Goal: Task Accomplishment & Management: Complete application form

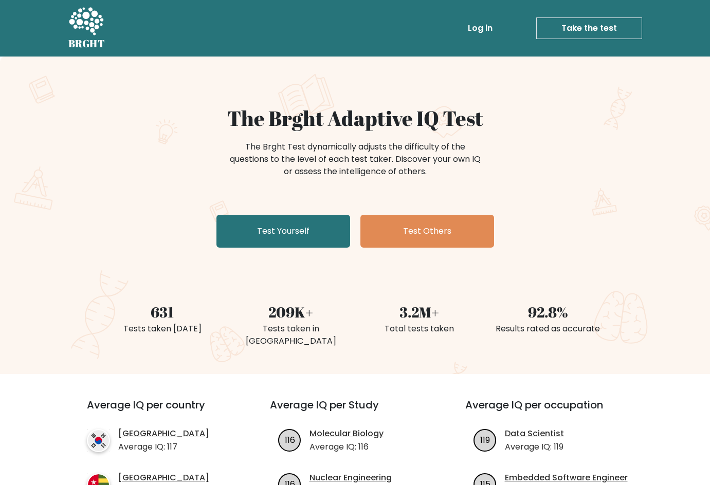
click at [259, 197] on div "The Brght Adaptive IQ Test The Brght Test dynamically adjusts the difficulty of…" at bounding box center [355, 179] width 514 height 146
click at [331, 236] on link "Test Yourself" at bounding box center [283, 231] width 134 height 33
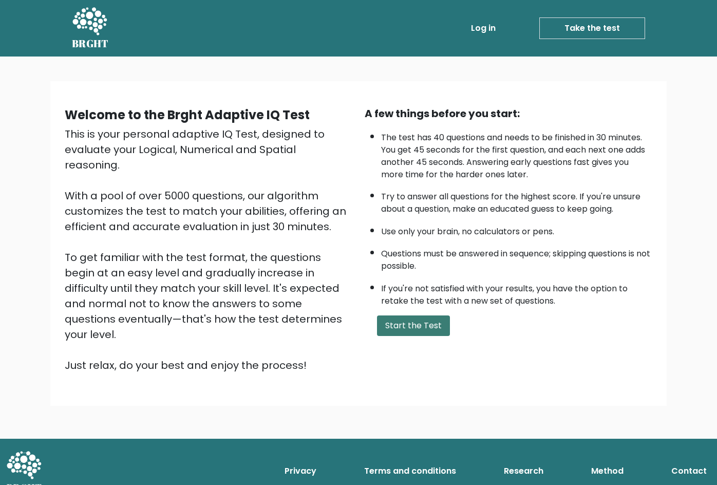
click at [390, 321] on button "Start the Test" at bounding box center [413, 325] width 73 height 21
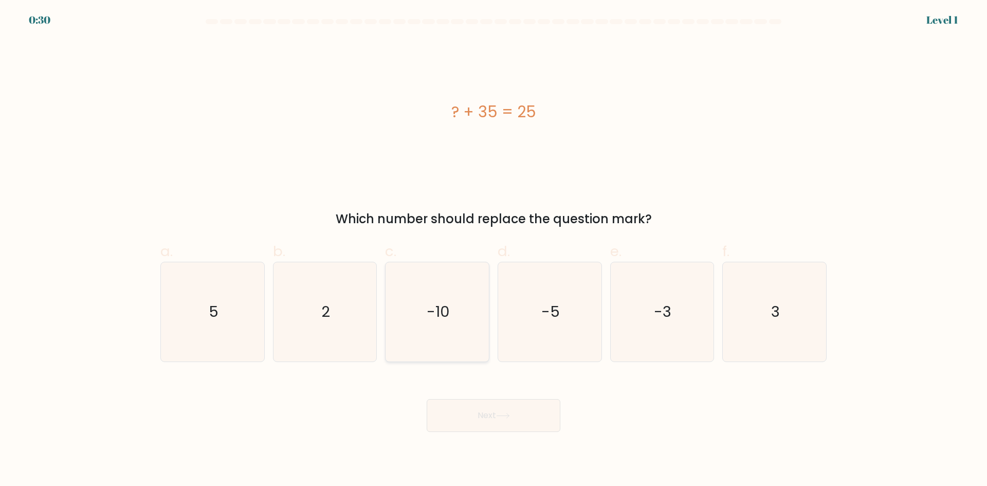
click at [448, 316] on text "-10" at bounding box center [437, 311] width 23 height 21
click at [493, 250] on input "c. -10" at bounding box center [493, 246] width 1 height 7
radio input "true"
click at [493, 411] on button "Next" at bounding box center [493, 415] width 134 height 33
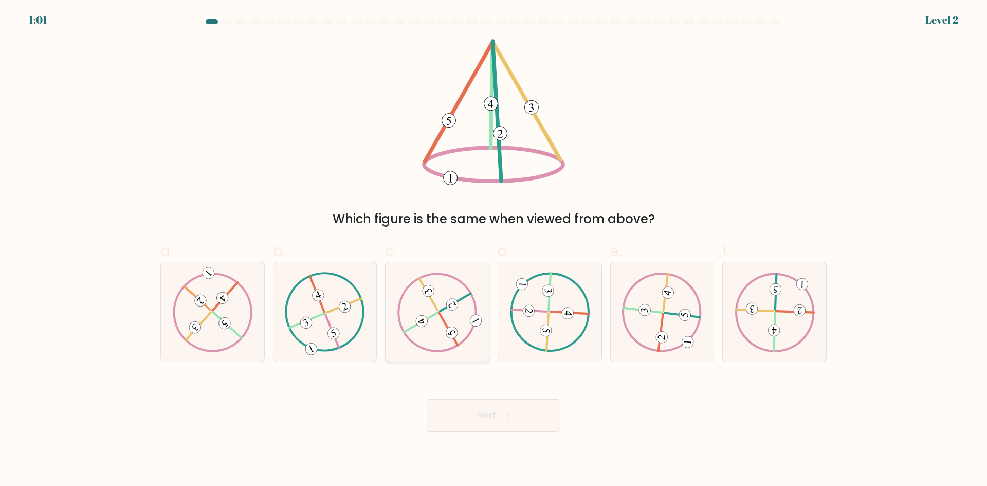
click at [462, 322] on icon at bounding box center [437, 311] width 80 height 79
click at [493, 250] on input "c." at bounding box center [493, 246] width 1 height 7
radio input "true"
click at [481, 420] on button "Next" at bounding box center [493, 415] width 134 height 33
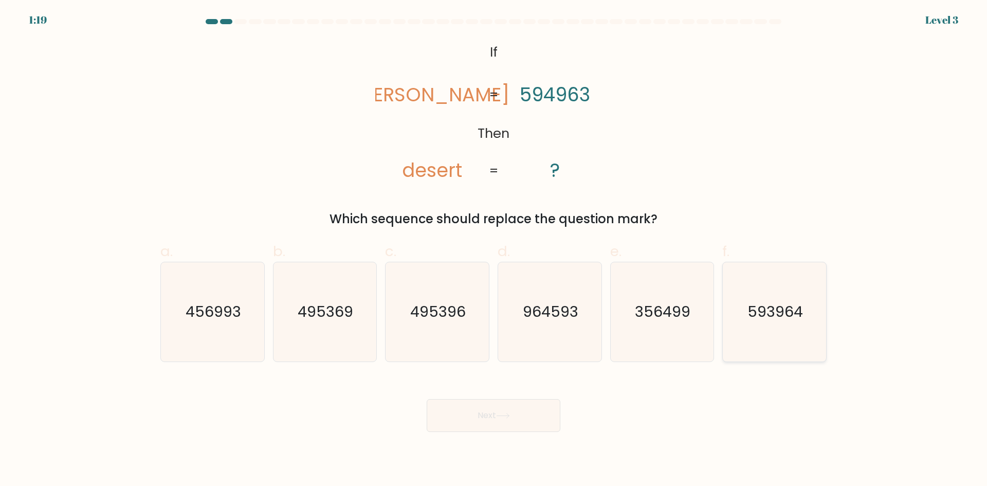
click at [717, 322] on icon "593964" at bounding box center [773, 311] width 99 height 99
click at [494, 250] on input "f. 593964" at bounding box center [493, 246] width 1 height 7
radio input "true"
click at [445, 417] on button "Next" at bounding box center [493, 415] width 134 height 33
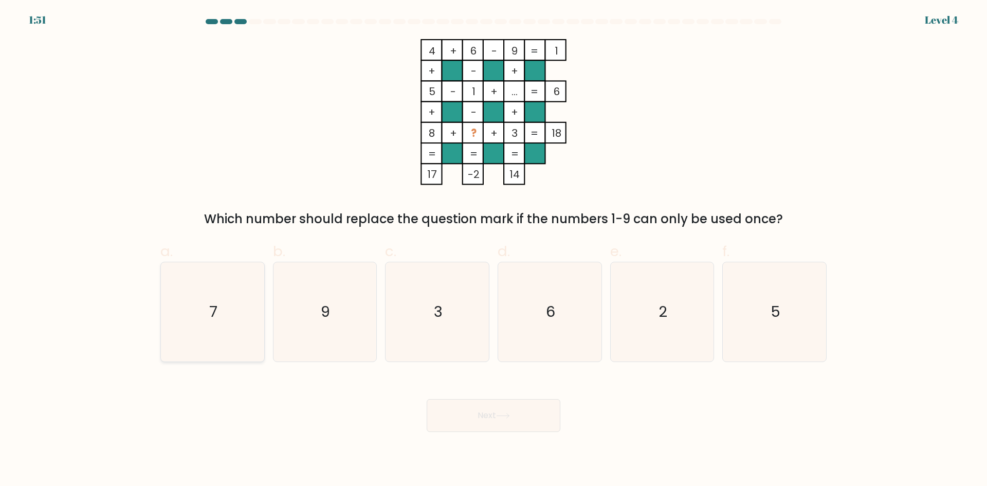
click at [236, 294] on icon "7" at bounding box center [212, 311] width 99 height 99
click at [493, 250] on input "a. 7" at bounding box center [493, 246] width 1 height 7
radio input "true"
click at [512, 427] on button "Next" at bounding box center [493, 415] width 134 height 33
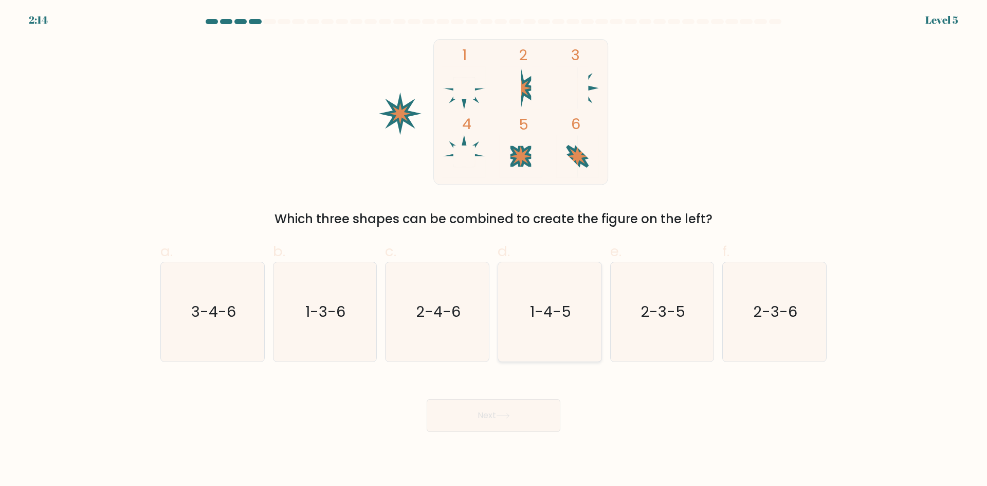
click at [545, 337] on icon "1-4-5" at bounding box center [549, 311] width 99 height 99
click at [494, 250] on input "d. 1-4-5" at bounding box center [493, 246] width 1 height 7
radio input "true"
click at [505, 428] on button "Next" at bounding box center [493, 415] width 134 height 33
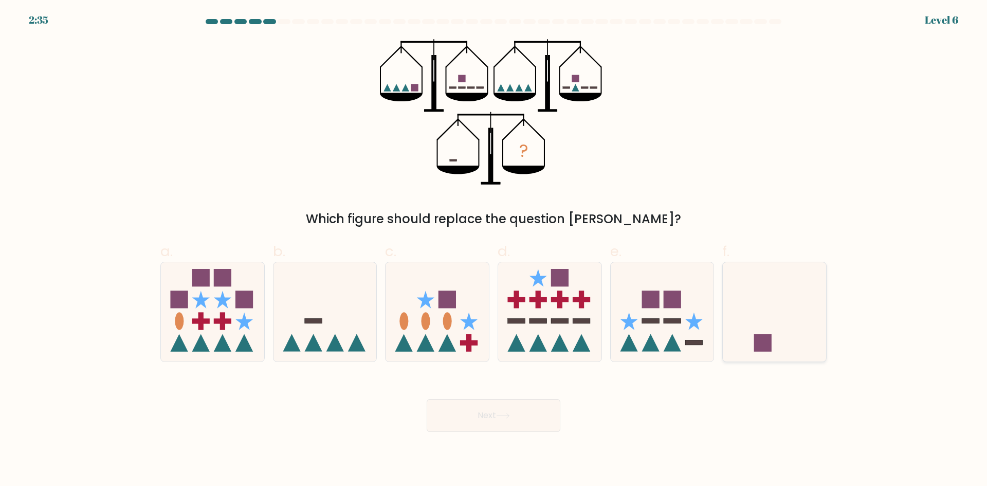
click at [717, 319] on icon at bounding box center [773, 311] width 103 height 85
click at [494, 250] on input "f." at bounding box center [493, 246] width 1 height 7
radio input "true"
click at [509, 419] on button "Next" at bounding box center [493, 415] width 134 height 33
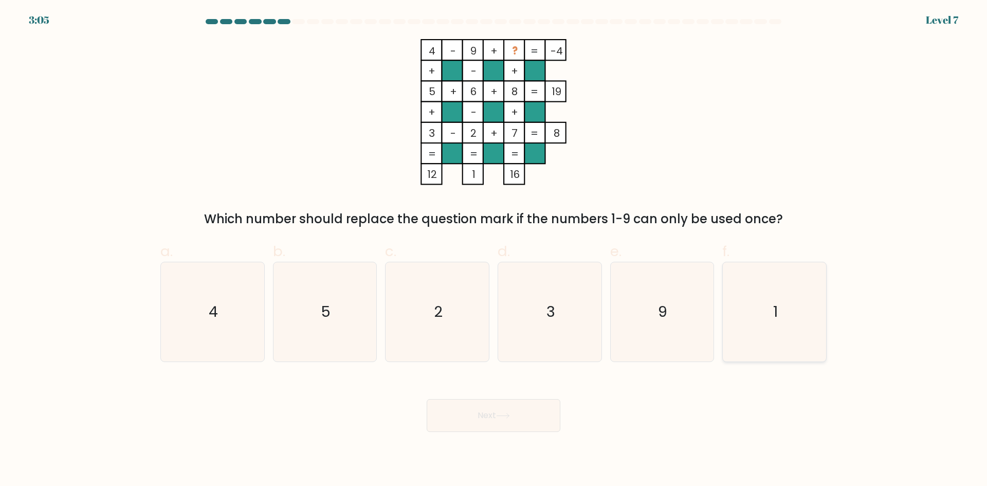
click at [717, 330] on icon "1" at bounding box center [773, 311] width 99 height 99
click at [494, 250] on input "f. 1" at bounding box center [493, 246] width 1 height 7
radio input "true"
click at [502, 404] on button "Next" at bounding box center [493, 415] width 134 height 33
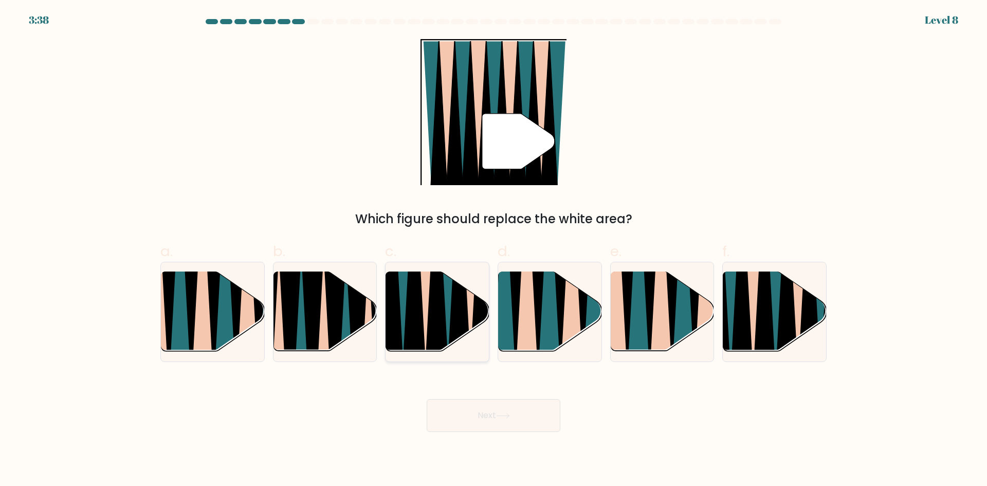
click at [421, 336] on icon at bounding box center [413, 272] width 23 height 207
click at [493, 250] on input "c." at bounding box center [493, 246] width 1 height 7
radio input "true"
click at [536, 405] on button "Next" at bounding box center [493, 415] width 134 height 33
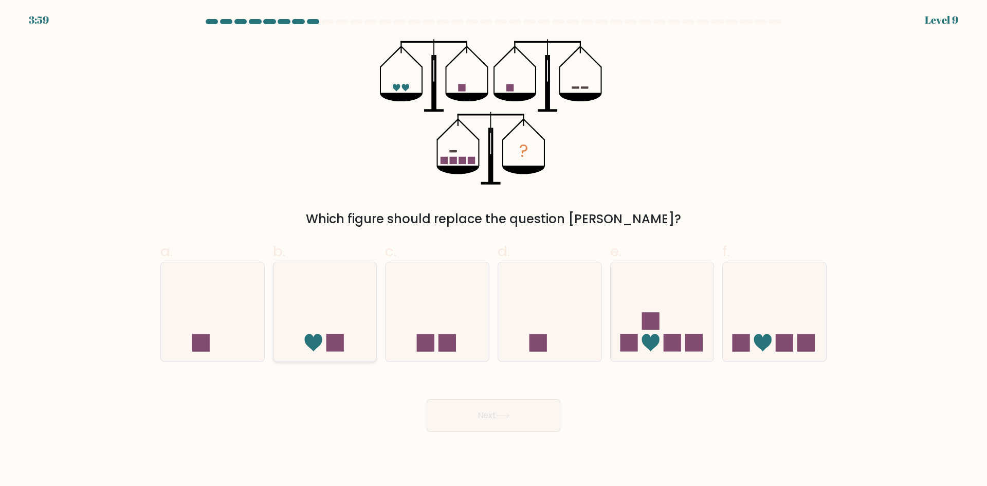
click at [366, 316] on icon at bounding box center [324, 311] width 103 height 85
click at [493, 250] on input "b." at bounding box center [493, 246] width 1 height 7
radio input "true"
click at [482, 413] on button "Next" at bounding box center [493, 415] width 134 height 33
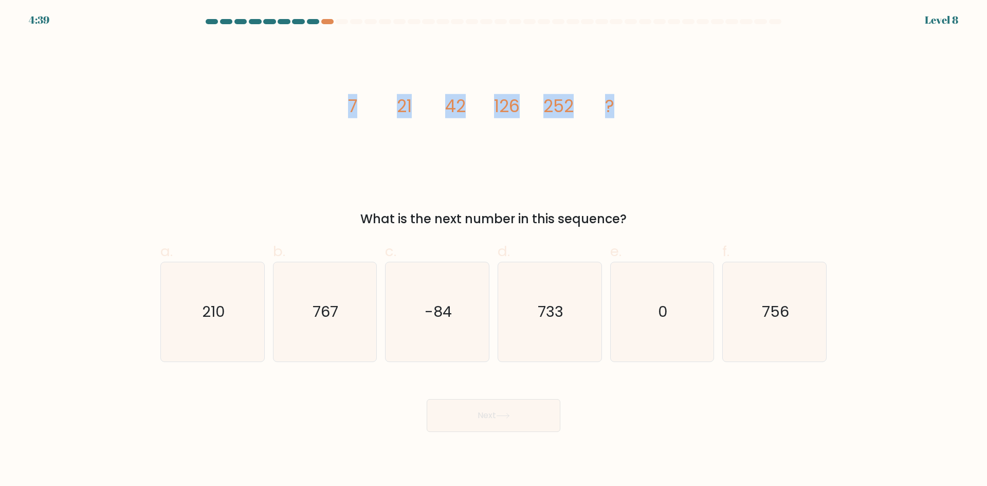
drag, startPoint x: 349, startPoint y: 106, endPoint x: 643, endPoint y: 102, distance: 293.9
click at [643, 102] on icon "image/svg+xml 7 21 42 126 252 ?" at bounding box center [493, 112] width 308 height 146
click at [676, 145] on div "image/svg+xml 7 21 42 126 252 ? What is the next number in this sequence?" at bounding box center [493, 133] width 678 height 189
click at [717, 305] on icon "756" at bounding box center [773, 311] width 99 height 99
click at [494, 250] on input "f. 756" at bounding box center [493, 246] width 1 height 7
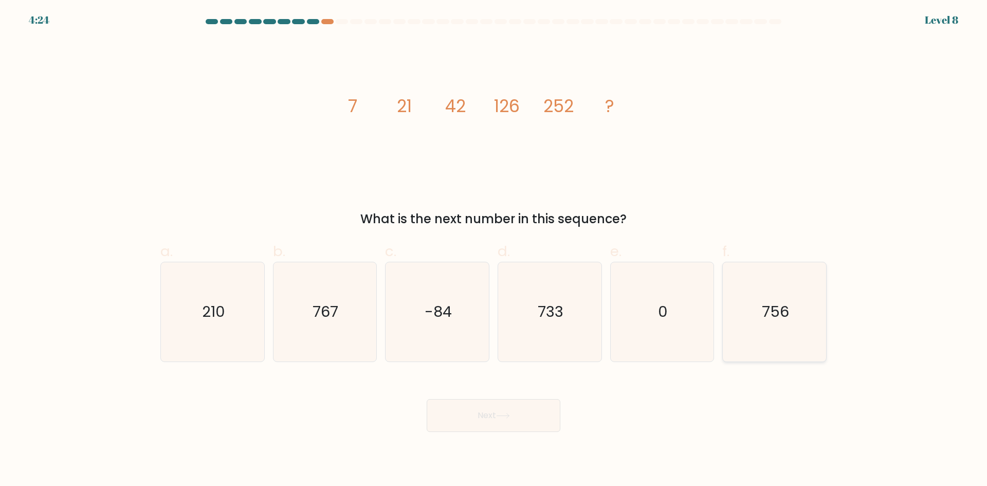
radio input "true"
click at [526, 414] on button "Next" at bounding box center [493, 415] width 134 height 33
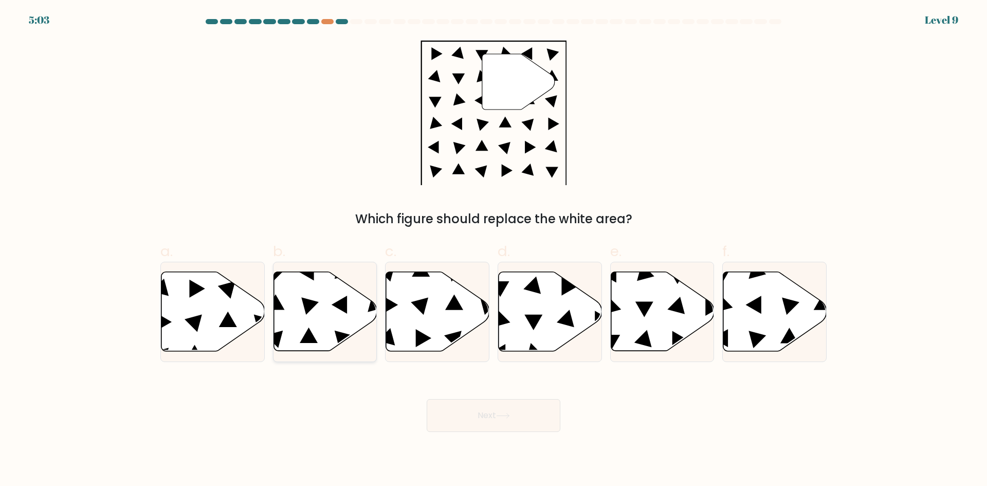
click at [288, 310] on icon at bounding box center [324, 311] width 103 height 79
click at [493, 250] on input "b." at bounding box center [493, 246] width 1 height 7
radio input "true"
click at [523, 417] on button "Next" at bounding box center [493, 415] width 134 height 33
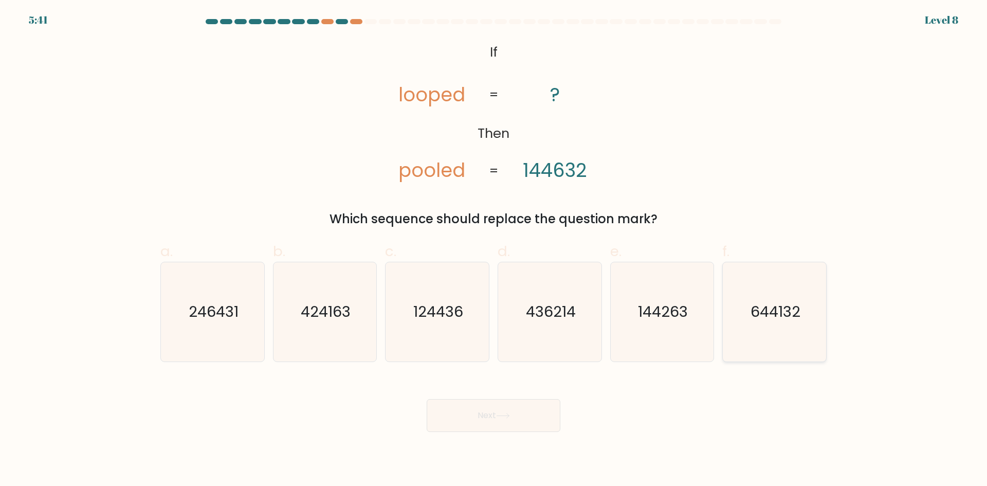
click at [717, 333] on icon "644132" at bounding box center [773, 311] width 99 height 99
click at [494, 250] on input "f. 644132" at bounding box center [493, 246] width 1 height 7
radio input "true"
click at [494, 400] on button "Next" at bounding box center [493, 415] width 134 height 33
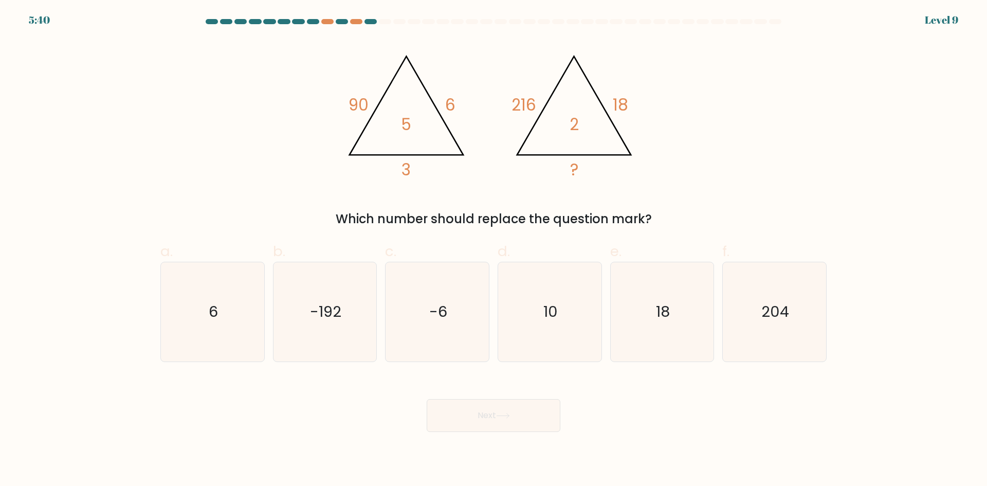
click at [508, 407] on button "Next" at bounding box center [493, 415] width 134 height 33
click at [393, 217] on div "Which number should replace the question mark?" at bounding box center [493, 219] width 654 height 18
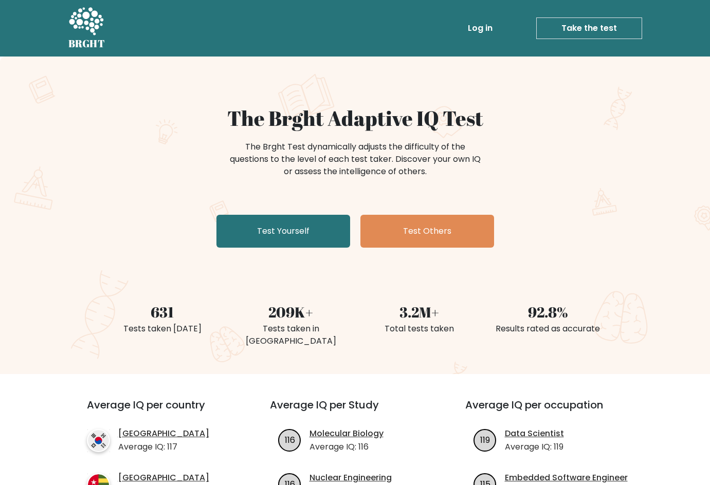
drag, startPoint x: 314, startPoint y: 240, endPoint x: 346, endPoint y: 211, distance: 43.2
click at [314, 240] on link "Test Yourself" at bounding box center [283, 231] width 134 height 33
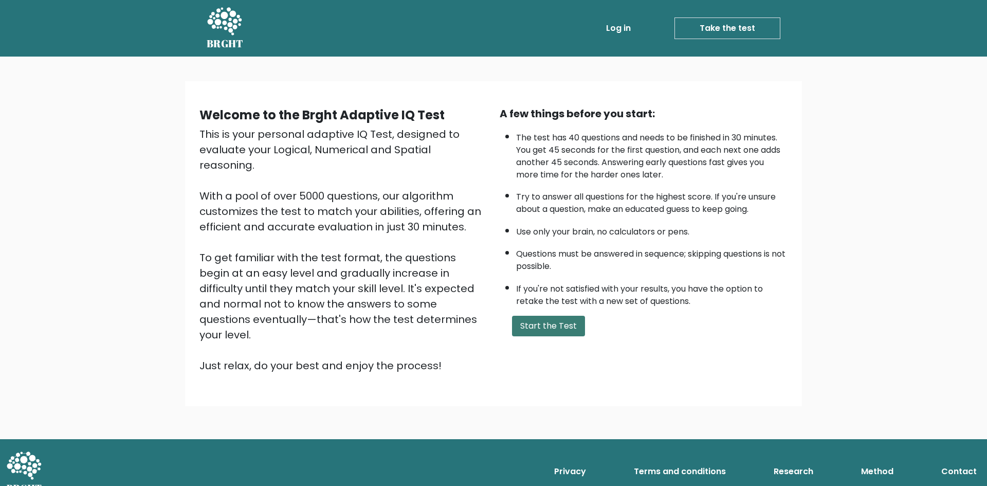
click at [563, 333] on button "Start the Test" at bounding box center [548, 325] width 73 height 21
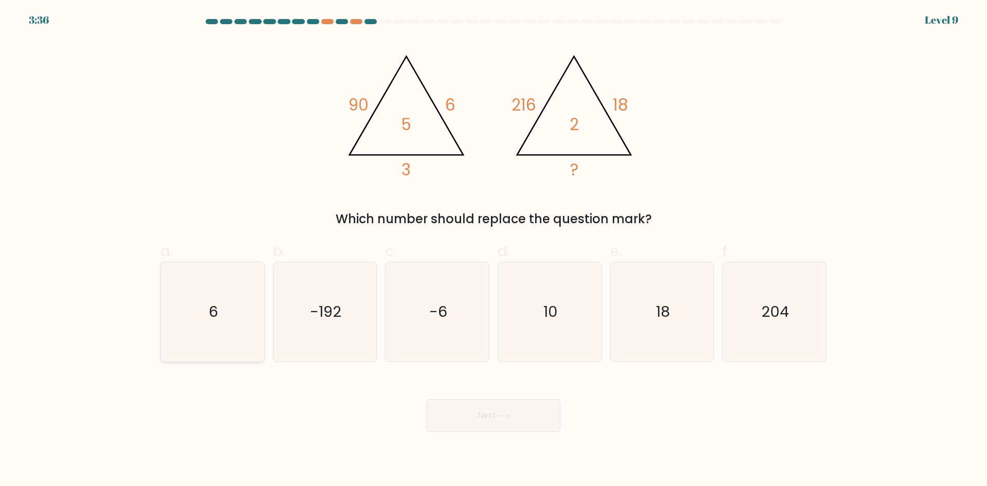
click at [252, 306] on icon "6" at bounding box center [212, 311] width 99 height 99
click at [493, 250] on input "a. 6" at bounding box center [493, 246] width 1 height 7
radio input "true"
click at [494, 408] on button "Next" at bounding box center [493, 415] width 134 height 33
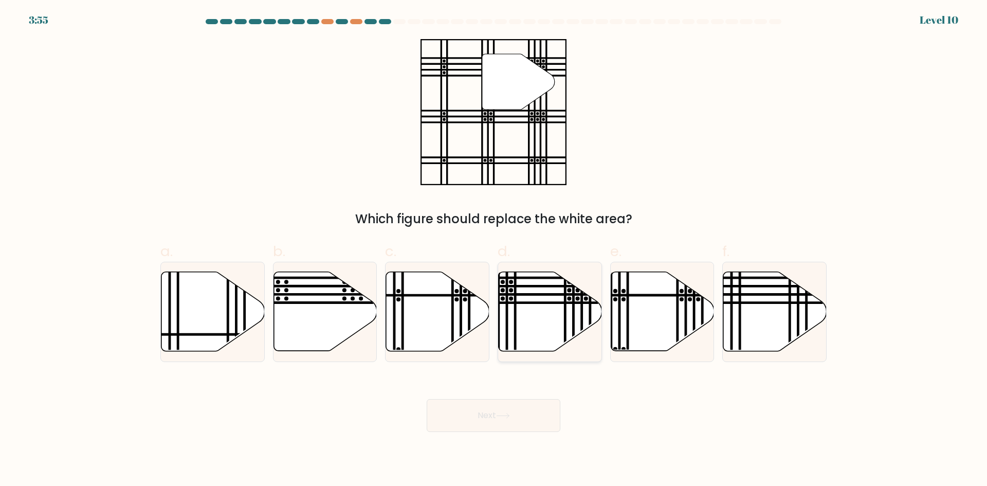
click at [533, 296] on icon at bounding box center [549, 311] width 103 height 79
click at [494, 250] on input "d." at bounding box center [493, 246] width 1 height 7
radio input "true"
click at [519, 418] on button "Next" at bounding box center [493, 415] width 134 height 33
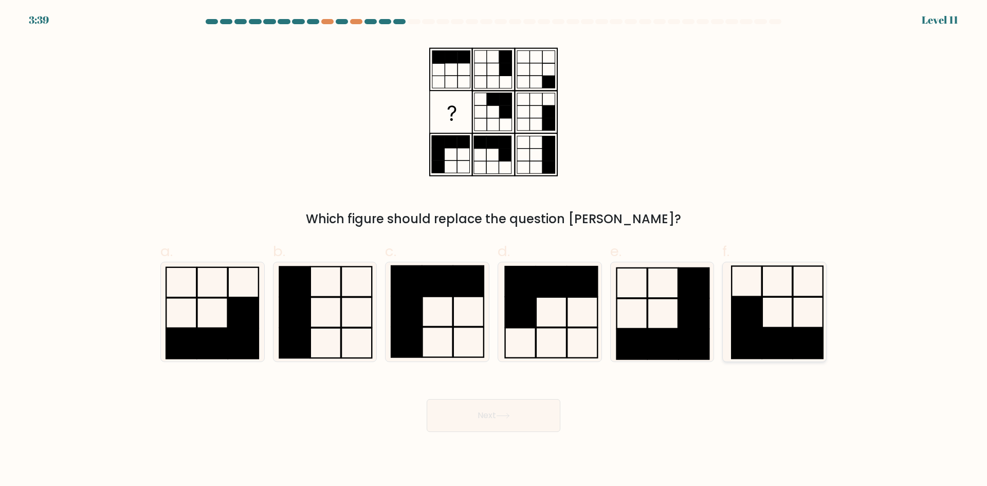
click at [802, 298] on icon at bounding box center [773, 311] width 99 height 99
click at [494, 250] on input "f." at bounding box center [493, 246] width 1 height 7
radio input "true"
click at [484, 425] on button "Next" at bounding box center [493, 415] width 134 height 33
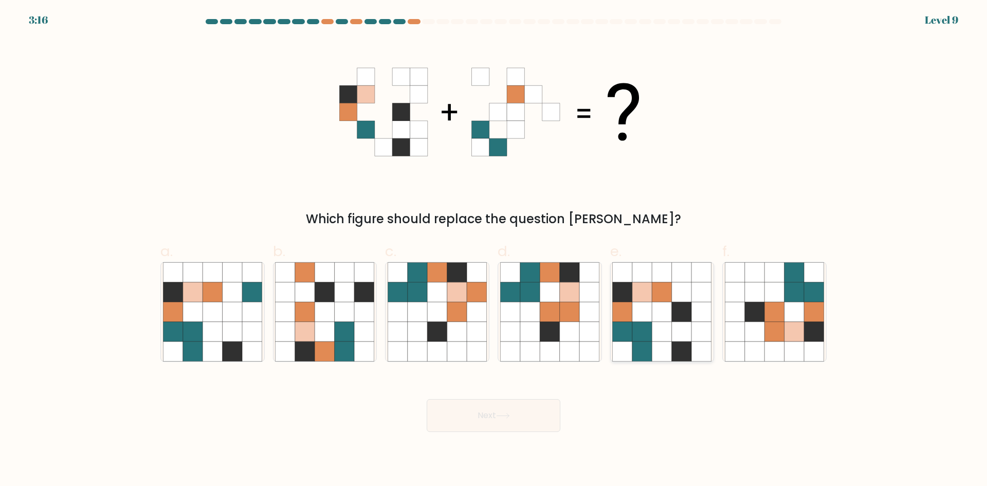
click at [673, 308] on icon at bounding box center [682, 312] width 20 height 20
click at [494, 250] on input "e." at bounding box center [493, 246] width 1 height 7
radio input "true"
click at [513, 410] on button "Next" at bounding box center [493, 415] width 134 height 33
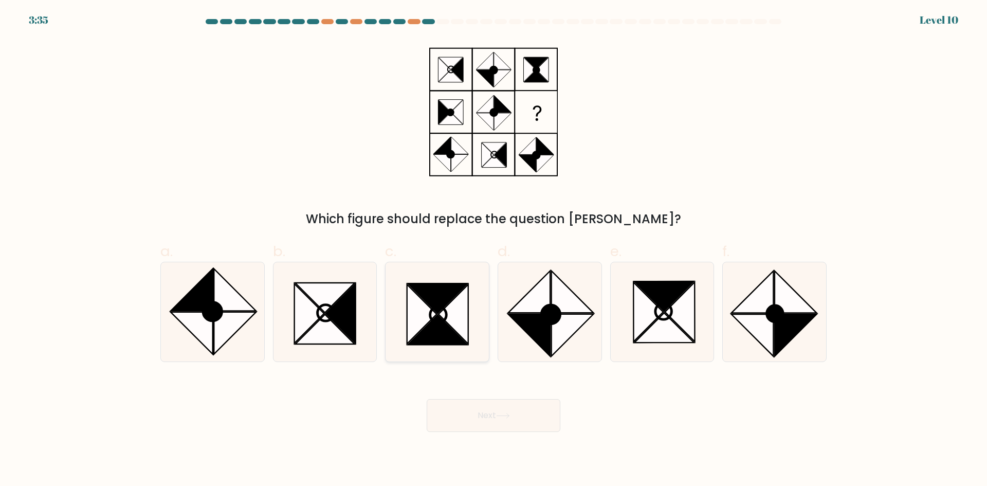
click at [419, 334] on icon at bounding box center [438, 329] width 60 height 30
click at [493, 250] on input "c." at bounding box center [493, 246] width 1 height 7
radio input "true"
click at [495, 413] on button "Next" at bounding box center [493, 415] width 134 height 33
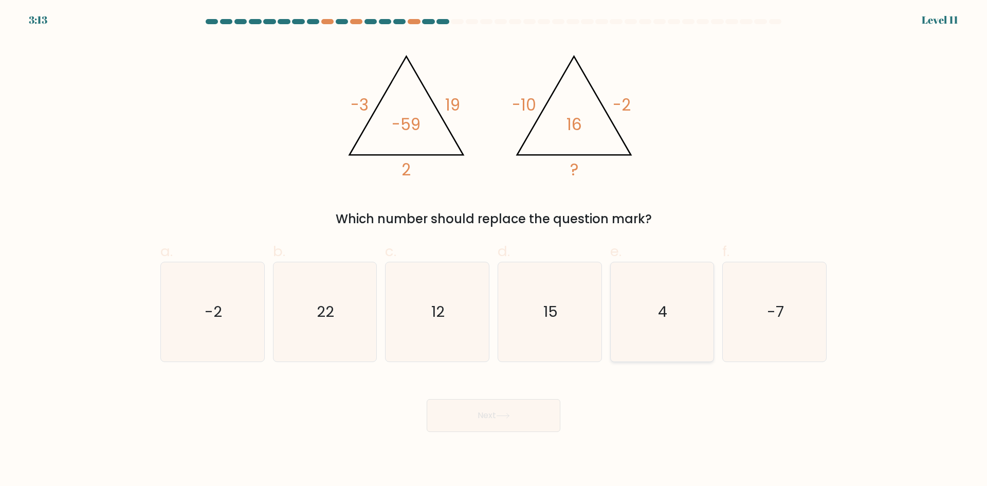
click at [678, 293] on icon "4" at bounding box center [661, 311] width 99 height 99
click at [494, 250] on input "e. 4" at bounding box center [493, 246] width 1 height 7
radio input "true"
click at [502, 422] on button "Next" at bounding box center [493, 415] width 134 height 33
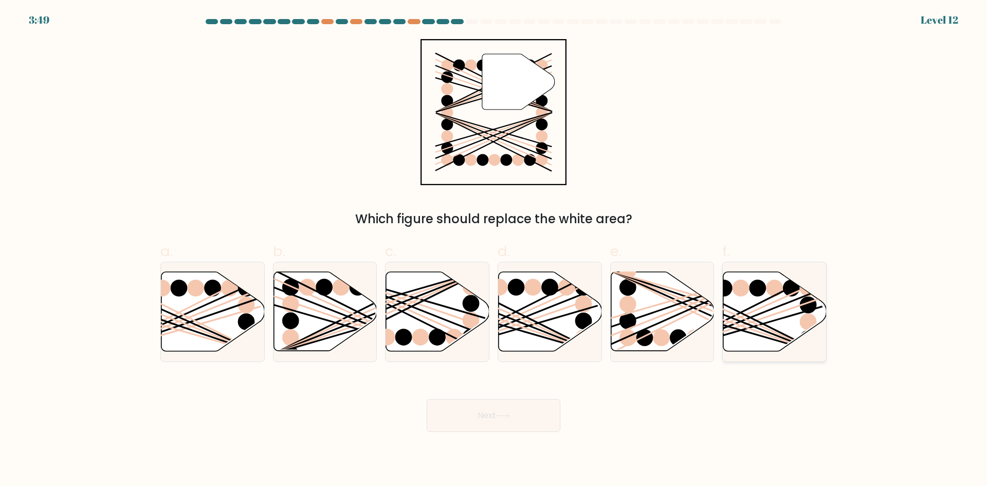
click at [796, 304] on icon at bounding box center [774, 311] width 103 height 79
click at [494, 250] on input "f." at bounding box center [493, 246] width 1 height 7
radio input "true"
click at [493, 419] on button "Next" at bounding box center [493, 415] width 134 height 33
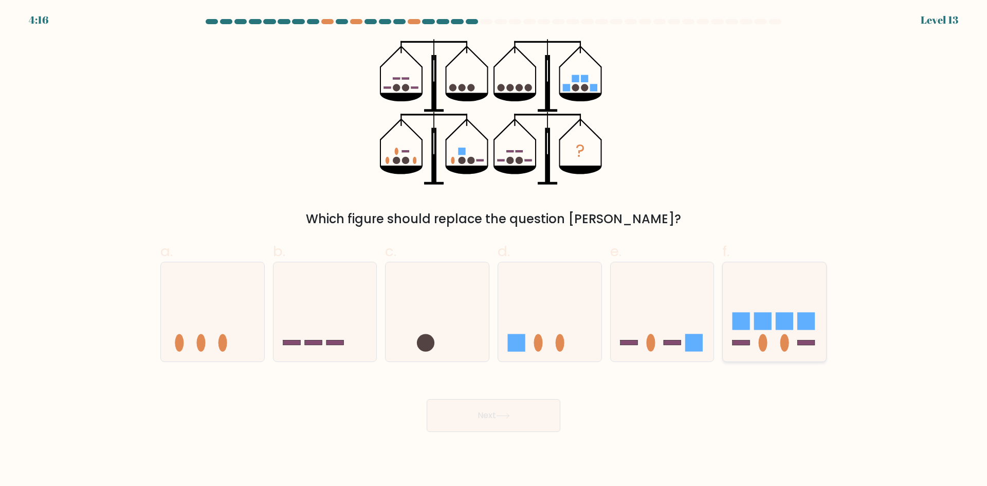
click at [792, 295] on icon at bounding box center [773, 311] width 103 height 85
click at [494, 250] on input "f." at bounding box center [493, 246] width 1 height 7
radio input "true"
click at [538, 403] on button "Next" at bounding box center [493, 415] width 134 height 33
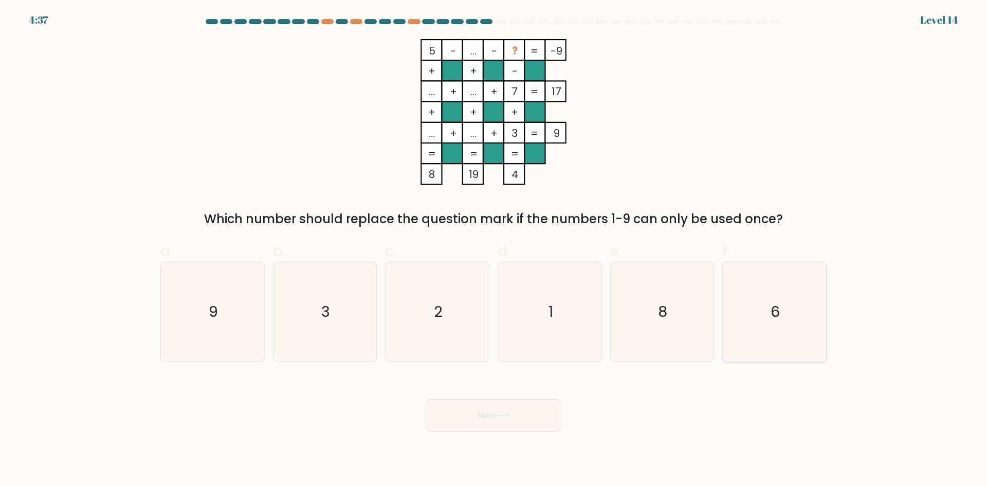
drag, startPoint x: 773, startPoint y: 307, endPoint x: 729, endPoint y: 344, distance: 58.0
click at [773, 307] on text "6" at bounding box center [775, 311] width 9 height 21
click at [494, 250] on input "f. 6" at bounding box center [493, 246] width 1 height 7
radio input "true"
click at [541, 412] on button "Next" at bounding box center [493, 415] width 134 height 33
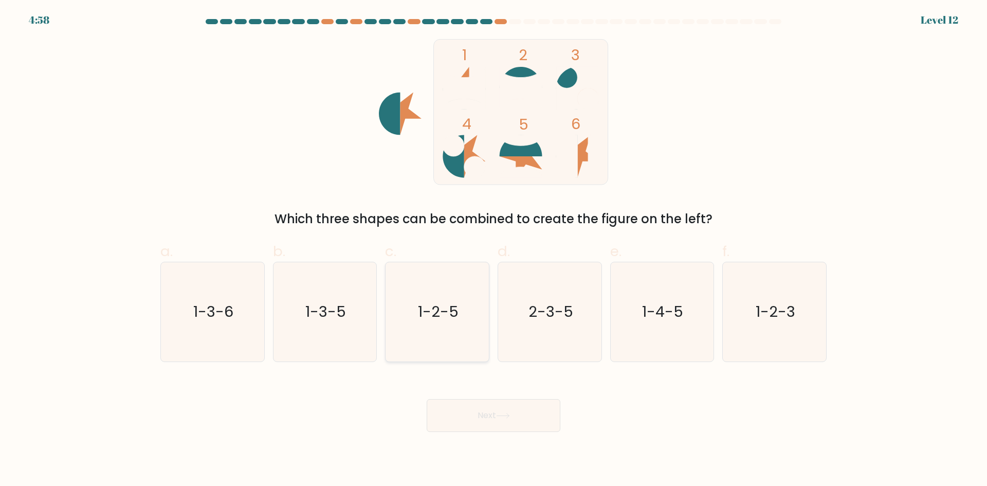
click at [463, 325] on icon "1-2-5" at bounding box center [436, 311] width 99 height 99
click at [493, 250] on input "c. 1-2-5" at bounding box center [493, 246] width 1 height 7
radio input "true"
click at [506, 415] on icon at bounding box center [502, 415] width 12 height 5
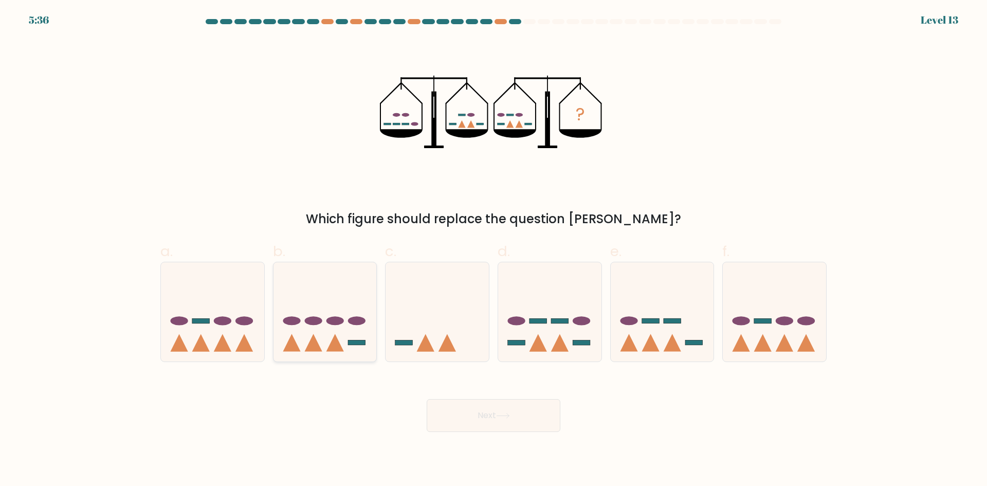
click at [345, 329] on icon at bounding box center [324, 311] width 103 height 85
click at [493, 250] on input "b." at bounding box center [493, 246] width 1 height 7
radio input "true"
click at [520, 407] on button "Next" at bounding box center [493, 415] width 134 height 33
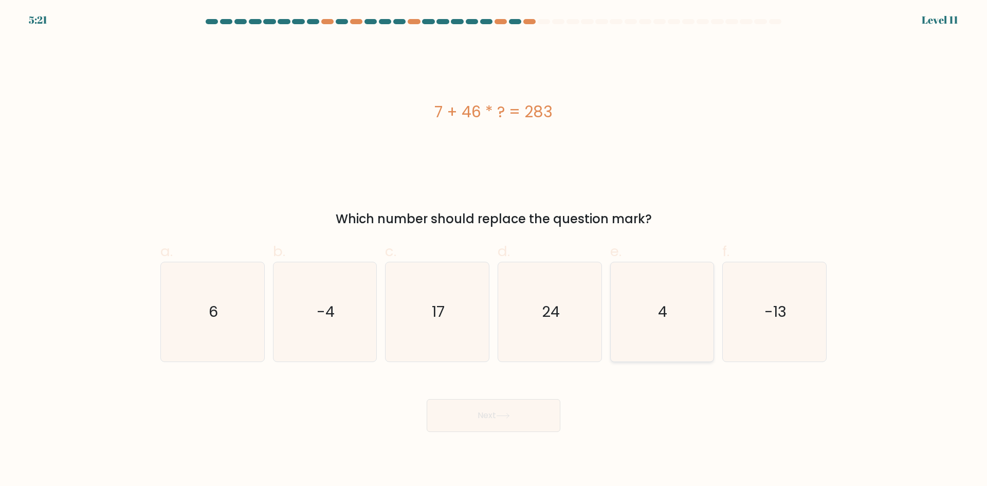
click at [700, 293] on icon "4" at bounding box center [661, 311] width 99 height 99
click at [494, 250] on input "e. 4" at bounding box center [493, 246] width 1 height 7
radio input "true"
click at [529, 404] on button "Next" at bounding box center [493, 415] width 134 height 33
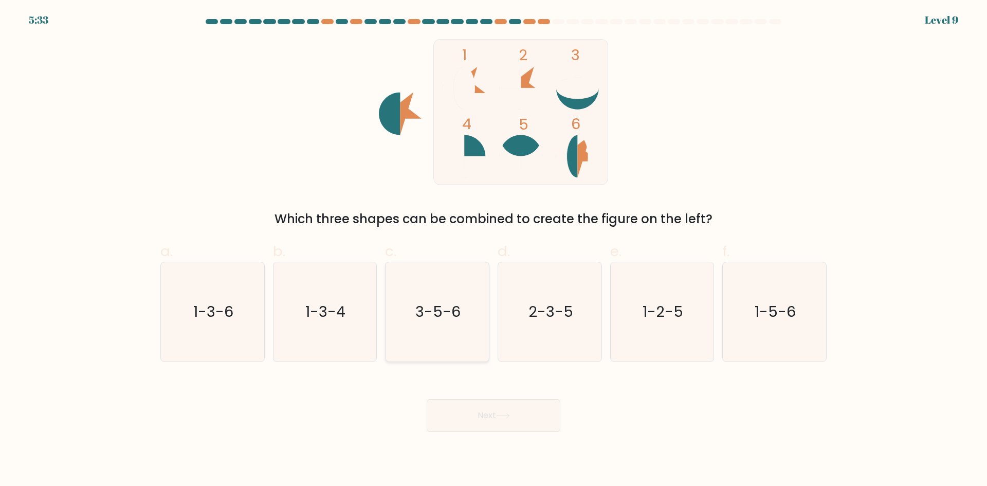
click at [449, 302] on text "3-5-6" at bounding box center [438, 311] width 45 height 21
click at [493, 250] on input "c. 3-5-6" at bounding box center [493, 246] width 1 height 7
radio input "true"
click at [512, 406] on button "Next" at bounding box center [493, 415] width 134 height 33
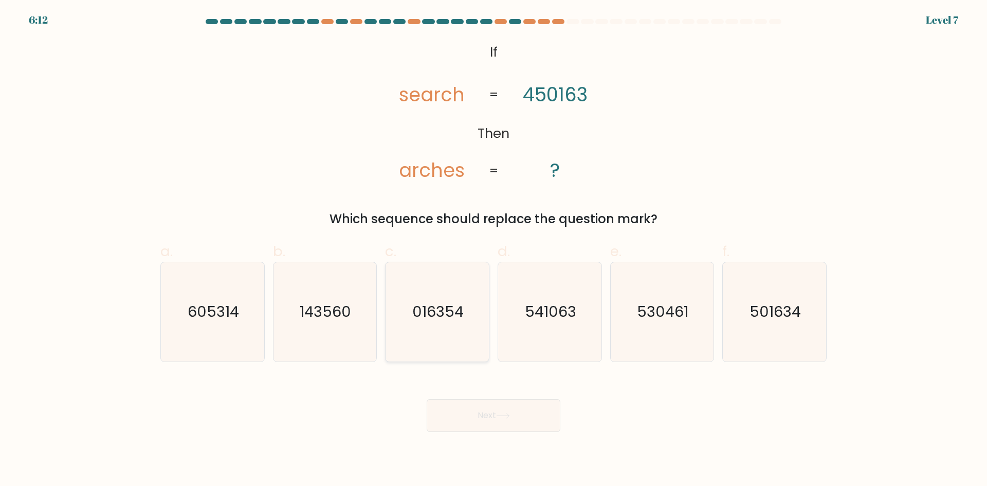
click at [456, 324] on icon "016354" at bounding box center [436, 311] width 99 height 99
click at [493, 250] on input "c. 016354" at bounding box center [493, 246] width 1 height 7
radio input "true"
click at [528, 400] on button "Next" at bounding box center [493, 415] width 134 height 33
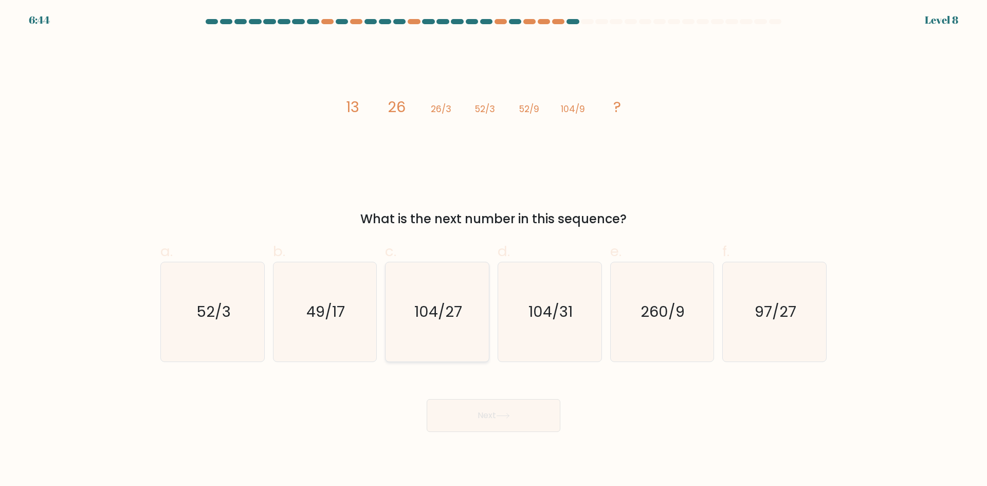
click at [468, 330] on icon "104/27" at bounding box center [436, 311] width 99 height 99
click at [493, 250] on input "c. 104/27" at bounding box center [493, 246] width 1 height 7
radio input "true"
click at [534, 408] on button "Next" at bounding box center [493, 415] width 134 height 33
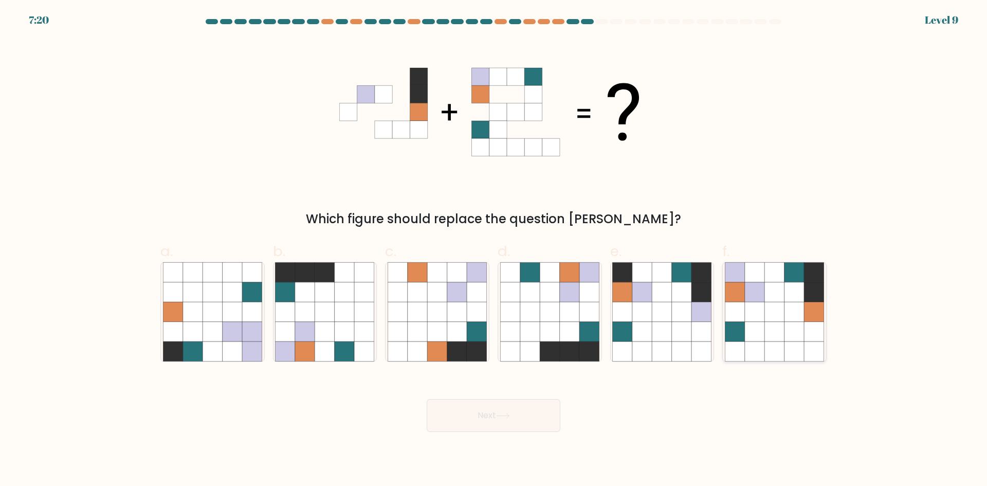
click at [760, 313] on icon at bounding box center [755, 312] width 20 height 20
click at [494, 250] on input "f." at bounding box center [493, 246] width 1 height 7
radio input "true"
click at [506, 413] on icon at bounding box center [503, 416] width 14 height 6
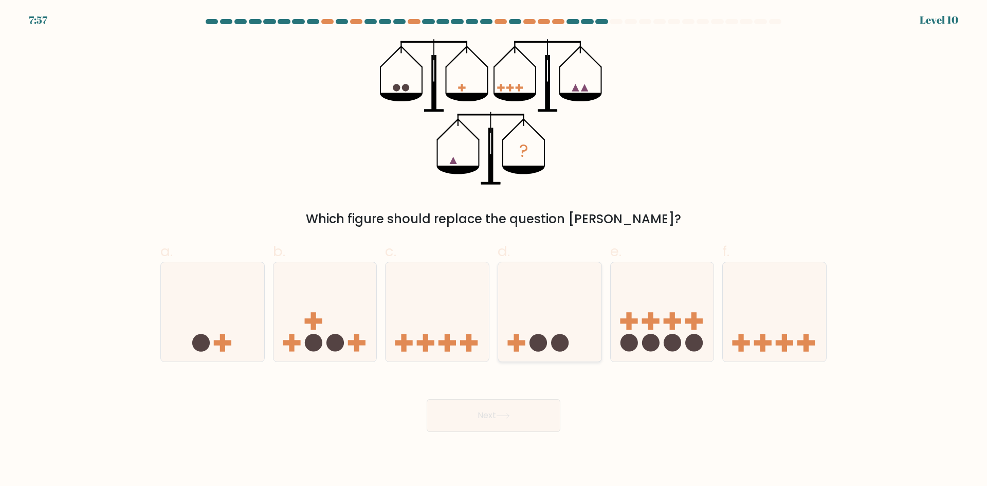
click at [507, 330] on icon at bounding box center [549, 311] width 103 height 85
click at [494, 250] on input "d." at bounding box center [493, 246] width 1 height 7
radio input "true"
click at [493, 408] on button "Next" at bounding box center [493, 415] width 134 height 33
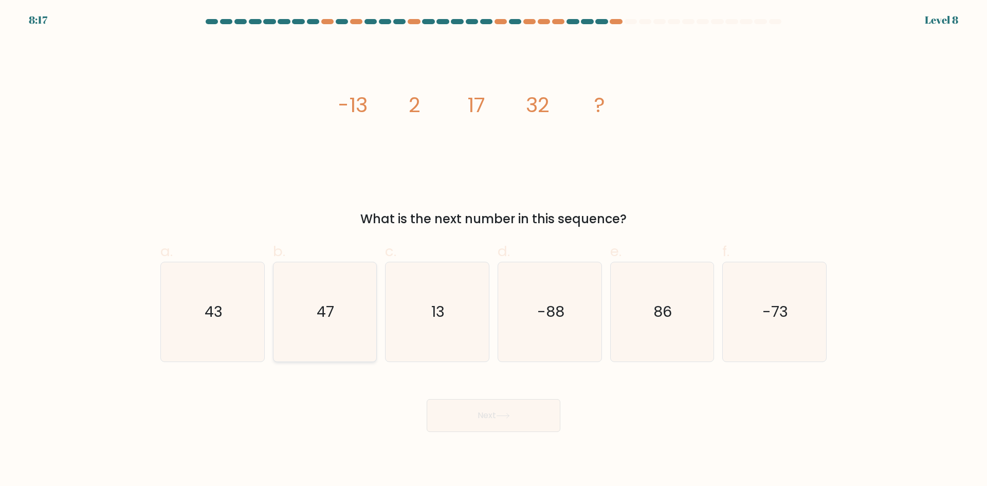
click at [304, 296] on icon "47" at bounding box center [324, 311] width 99 height 99
click at [493, 250] on input "b. 47" at bounding box center [493, 246] width 1 height 7
radio input "true"
click at [524, 416] on button "Next" at bounding box center [493, 415] width 134 height 33
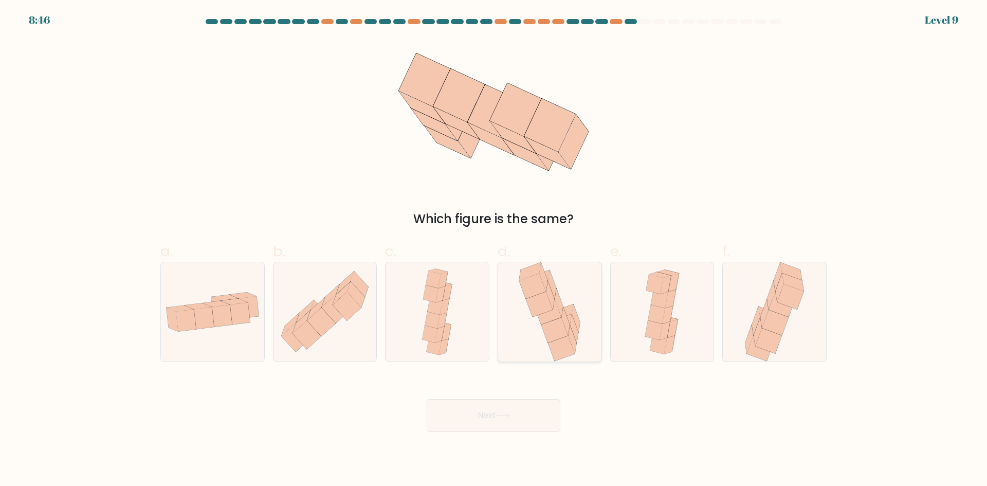
click at [554, 313] on icon at bounding box center [547, 311] width 27 height 25
click at [494, 250] on input "d." at bounding box center [493, 246] width 1 height 7
radio input "true"
click at [518, 415] on button "Next" at bounding box center [493, 415] width 134 height 33
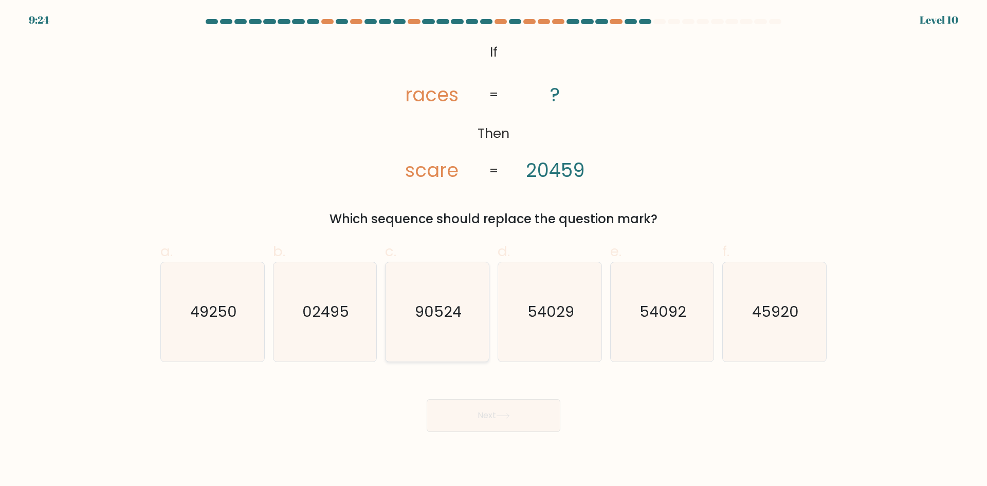
click at [451, 307] on text "90524" at bounding box center [438, 311] width 47 height 21
click at [493, 250] on input "c. 90524" at bounding box center [493, 246] width 1 height 7
radio input "true"
click at [518, 411] on button "Next" at bounding box center [493, 415] width 134 height 33
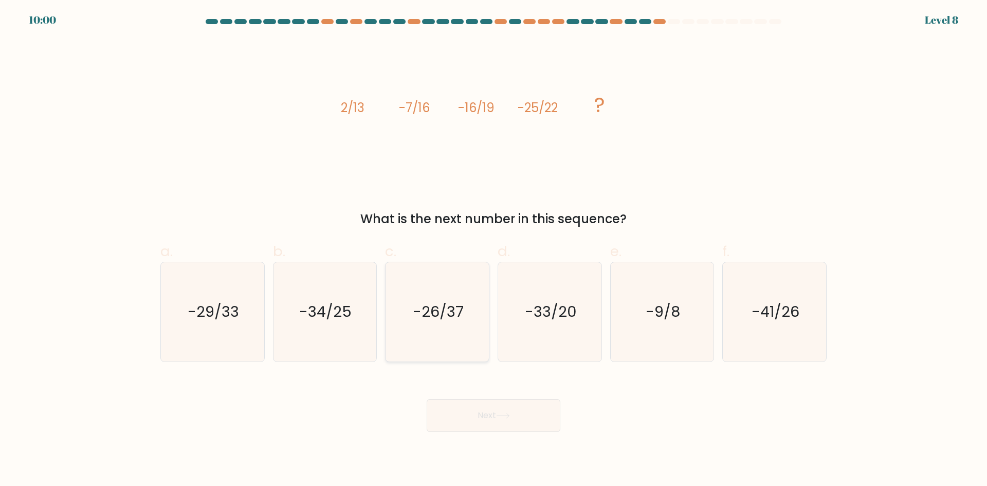
drag, startPoint x: 334, startPoint y: 299, endPoint x: 398, endPoint y: 345, distance: 78.0
click at [334, 299] on icon "-34/25" at bounding box center [324, 311] width 99 height 99
click at [493, 250] on input "b. -34/25" at bounding box center [493, 246] width 1 height 7
radio input "true"
click at [476, 405] on button "Next" at bounding box center [493, 415] width 134 height 33
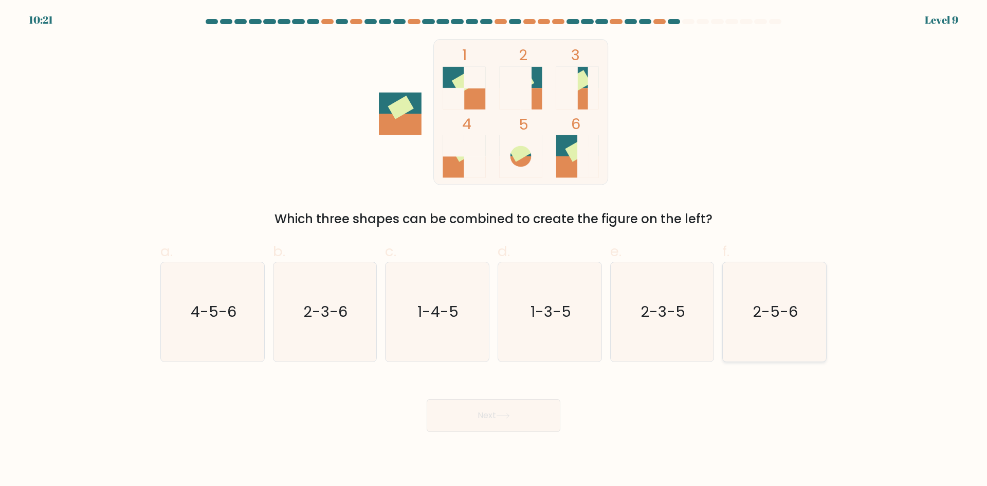
click at [770, 324] on icon "2-5-6" at bounding box center [773, 311] width 99 height 99
click at [494, 250] on input "f. 2-5-6" at bounding box center [493, 246] width 1 height 7
radio input "true"
click at [506, 415] on icon at bounding box center [503, 416] width 14 height 6
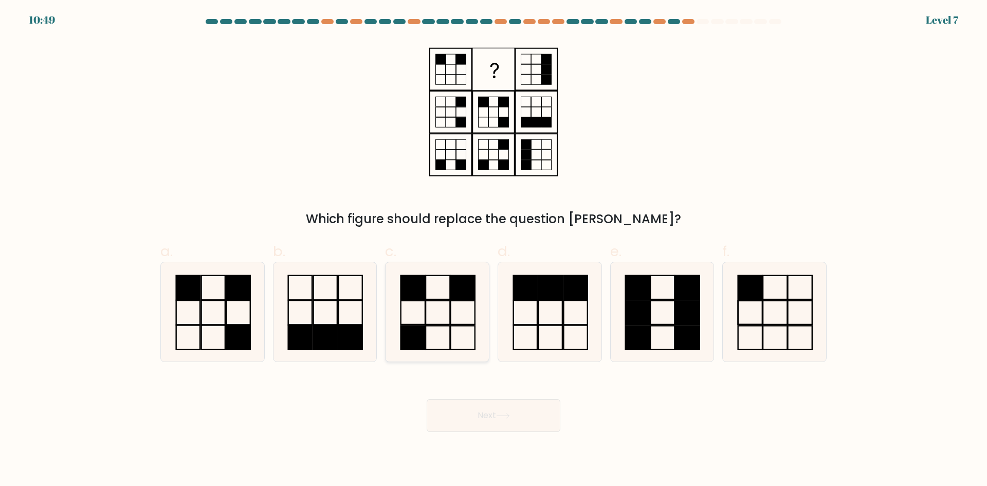
click at [423, 328] on rect at bounding box center [413, 337] width 24 height 24
click at [493, 250] on input "c." at bounding box center [493, 246] width 1 height 7
radio input "true"
click at [504, 411] on button "Next" at bounding box center [493, 415] width 134 height 33
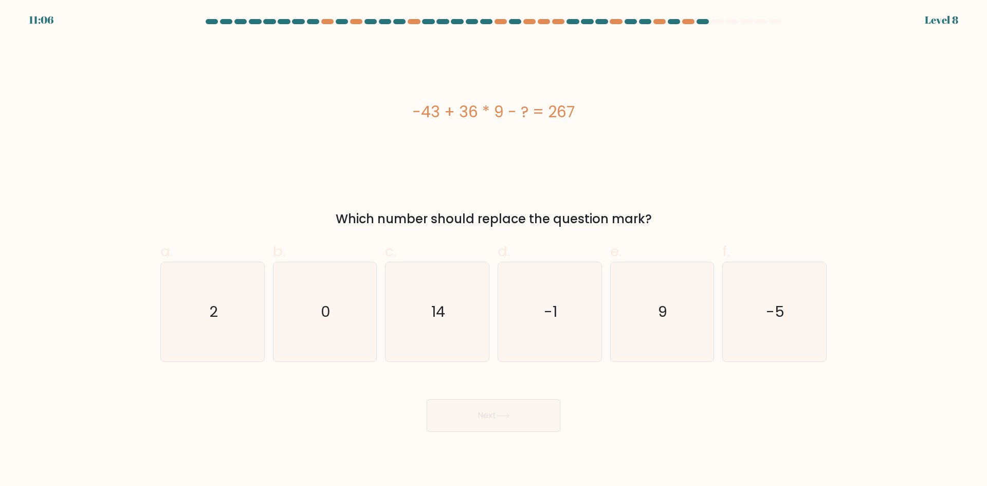
click at [607, 217] on div "Which number should replace the question mark?" at bounding box center [493, 219] width 654 height 18
click at [434, 300] on icon "14" at bounding box center [436, 311] width 99 height 99
click at [493, 250] on input "c. 14" at bounding box center [493, 246] width 1 height 7
radio input "true"
click at [506, 423] on button "Next" at bounding box center [493, 415] width 134 height 33
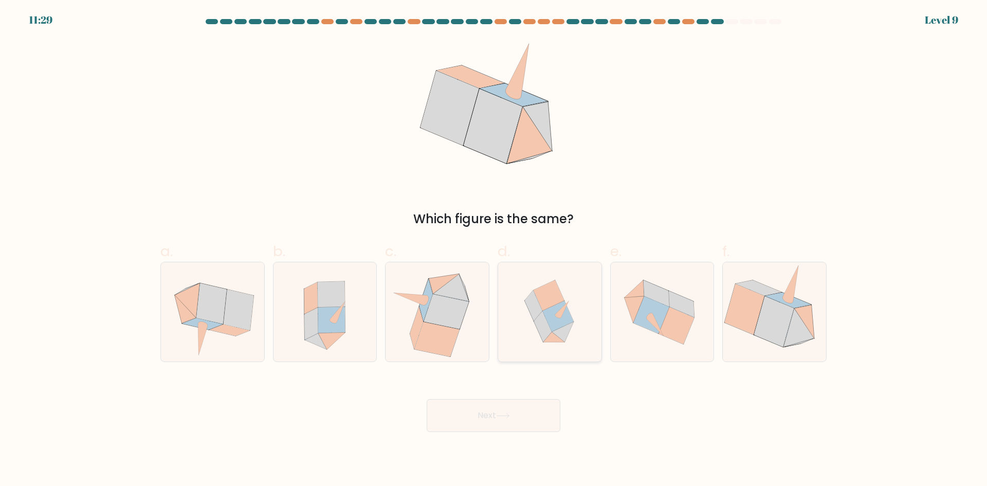
click at [572, 334] on icon at bounding box center [549, 311] width 97 height 99
click at [494, 250] on input "d." at bounding box center [493, 246] width 1 height 7
radio input "true"
click at [492, 422] on button "Next" at bounding box center [493, 415] width 134 height 33
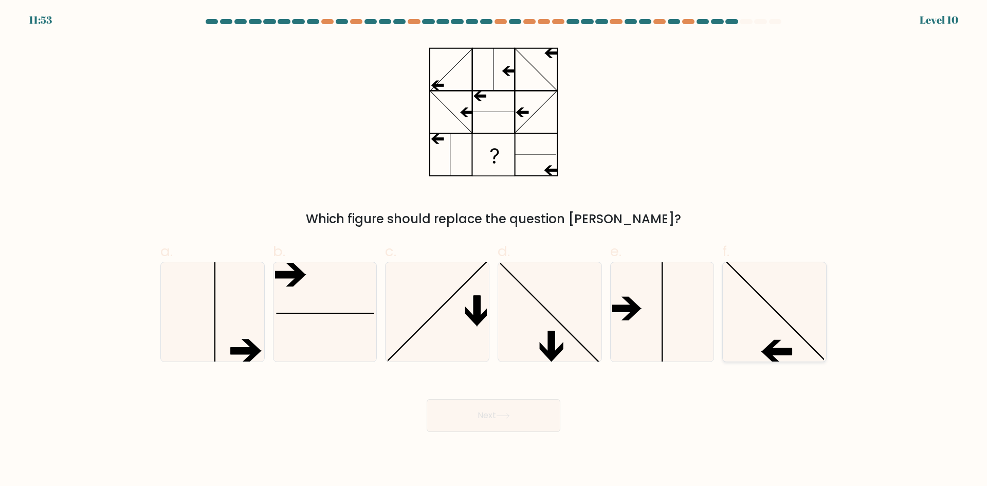
click at [762, 311] on icon at bounding box center [773, 311] width 99 height 99
click at [494, 250] on input "f." at bounding box center [493, 246] width 1 height 7
radio input "true"
click at [532, 412] on button "Next" at bounding box center [493, 415] width 134 height 33
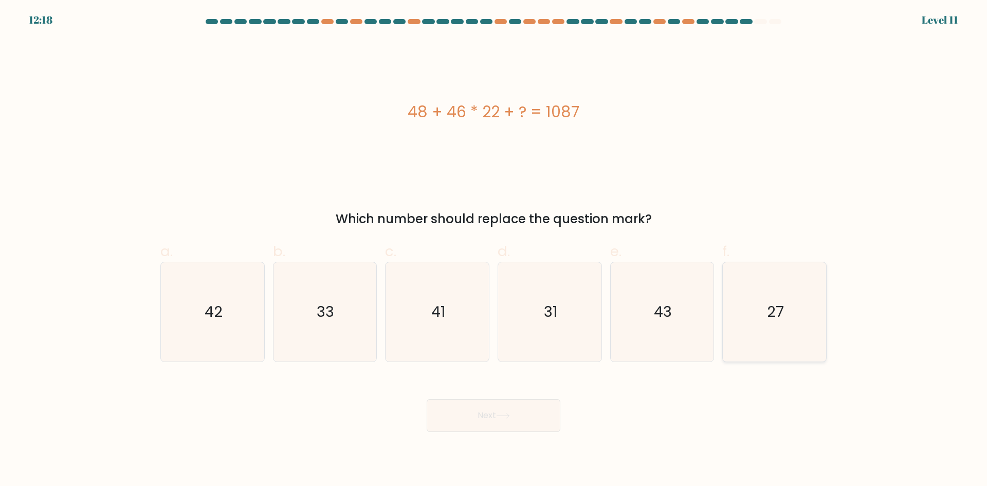
click at [742, 290] on icon "27" at bounding box center [773, 311] width 99 height 99
click at [494, 250] on input "f. 27" at bounding box center [493, 246] width 1 height 7
radio input "true"
click at [513, 412] on button "Next" at bounding box center [493, 415] width 134 height 33
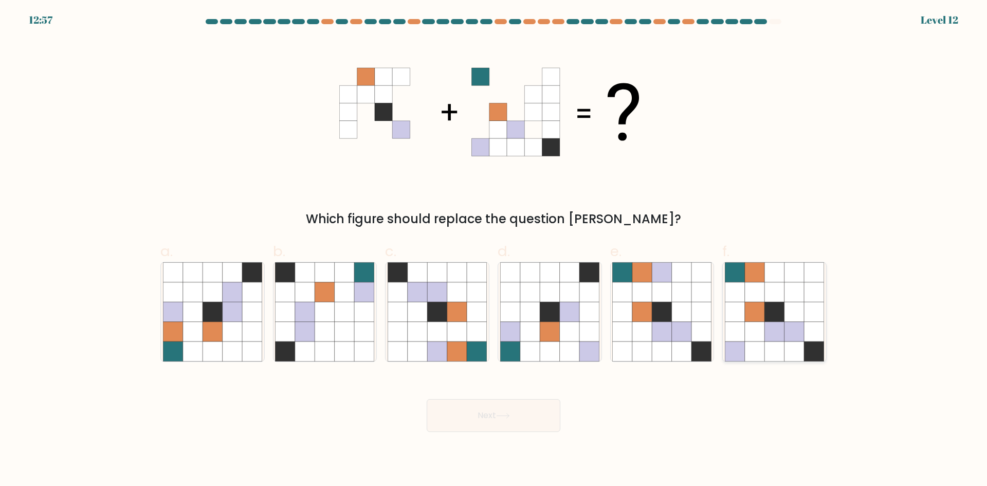
click at [756, 313] on icon at bounding box center [755, 312] width 20 height 20
click at [494, 250] on input "f." at bounding box center [493, 246] width 1 height 7
radio input "true"
click at [500, 413] on icon at bounding box center [503, 416] width 14 height 6
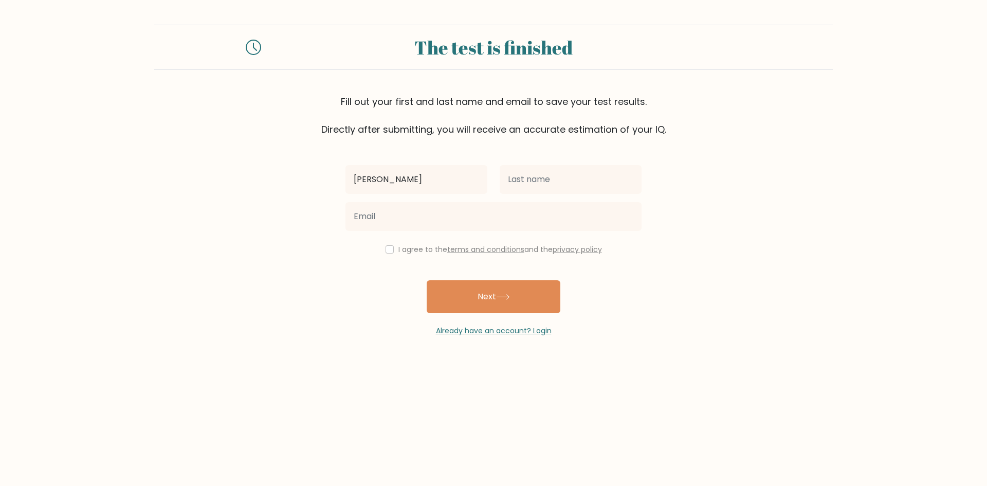
type input "[PERSON_NAME]"
click at [559, 184] on input "text" at bounding box center [570, 179] width 142 height 29
type input "O"
type input "[GEOGRAPHIC_DATA]"
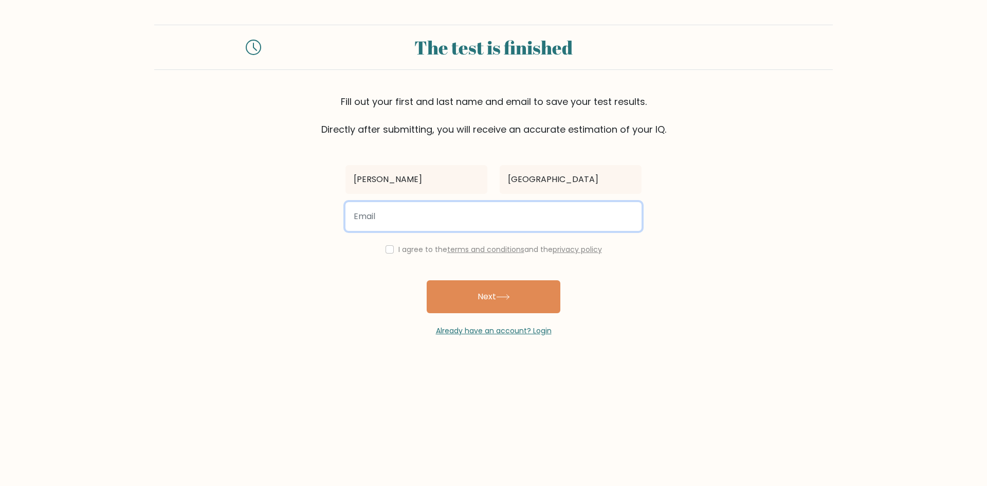
click at [561, 226] on input "email" at bounding box center [493, 216] width 296 height 29
type input "[EMAIL_ADDRESS][DOMAIN_NAME]"
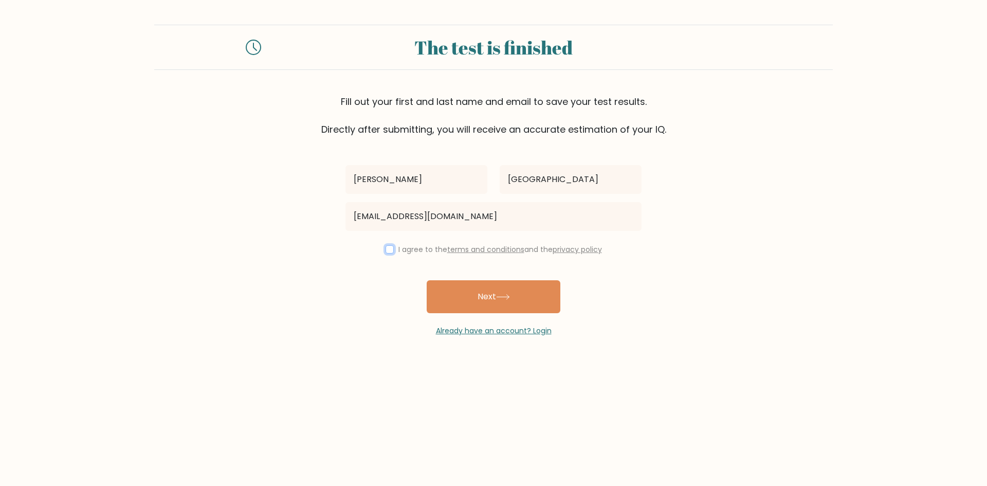
click at [386, 251] on input "checkbox" at bounding box center [389, 249] width 8 height 8
checkbox input "true"
click at [467, 298] on button "Next" at bounding box center [493, 296] width 134 height 33
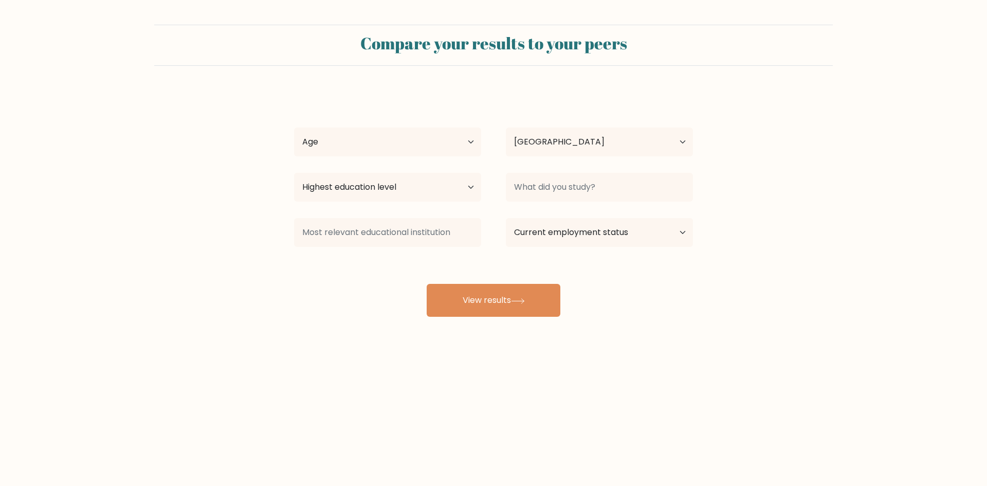
select select "PH"
click at [425, 150] on select "Age Under 18 years old 18-24 years old 25-34 years old 35-44 years old 45-54 ye…" at bounding box center [387, 141] width 187 height 29
select select "18_24"
click at [294, 127] on select "Age Under 18 years old 18-24 years old 25-34 years old 35-44 years old 45-54 ye…" at bounding box center [387, 141] width 187 height 29
click at [439, 194] on select "Highest education level No schooling Primary Lower Secondary Upper Secondary Oc…" at bounding box center [387, 187] width 187 height 29
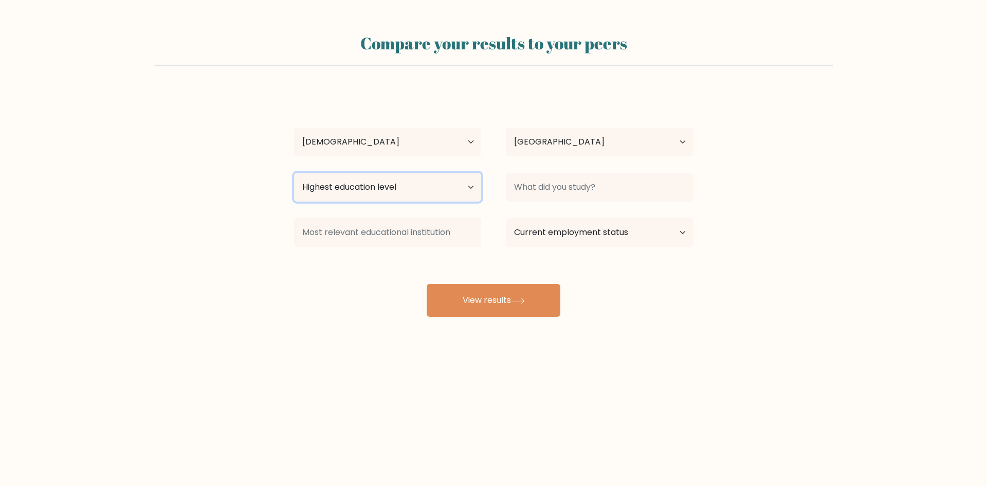
select select "upper_secondary"
click at [294, 173] on select "Highest education level No schooling Primary Lower Secondary Upper Secondary Oc…" at bounding box center [387, 187] width 187 height 29
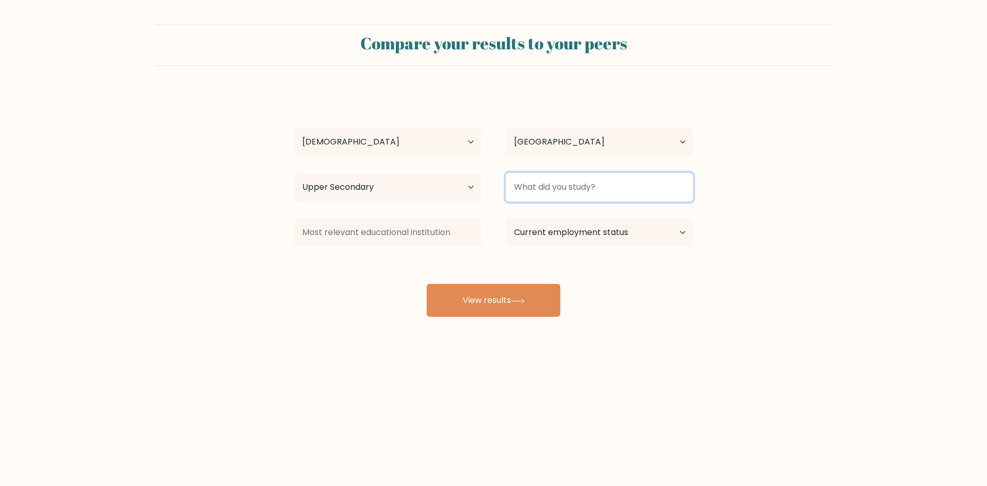
click at [586, 187] on input at bounding box center [599, 187] width 187 height 29
type input "S"
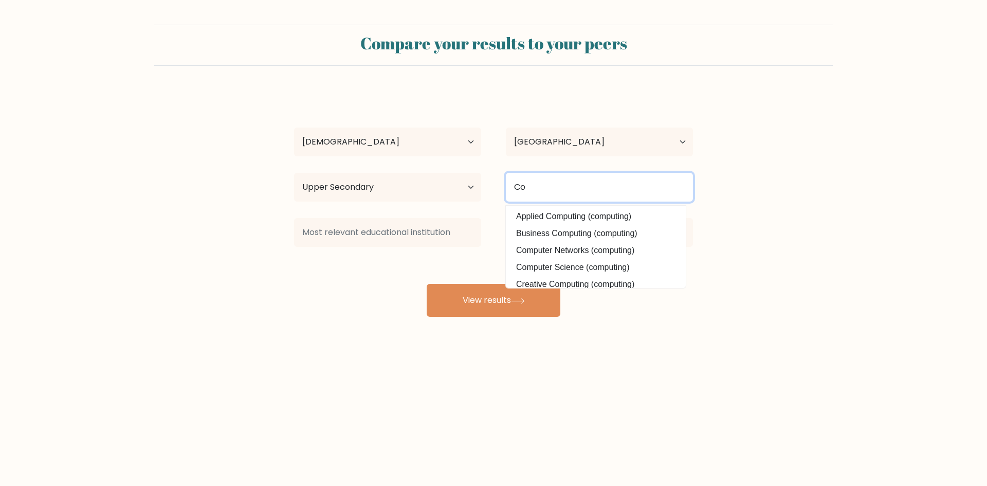
type input "C"
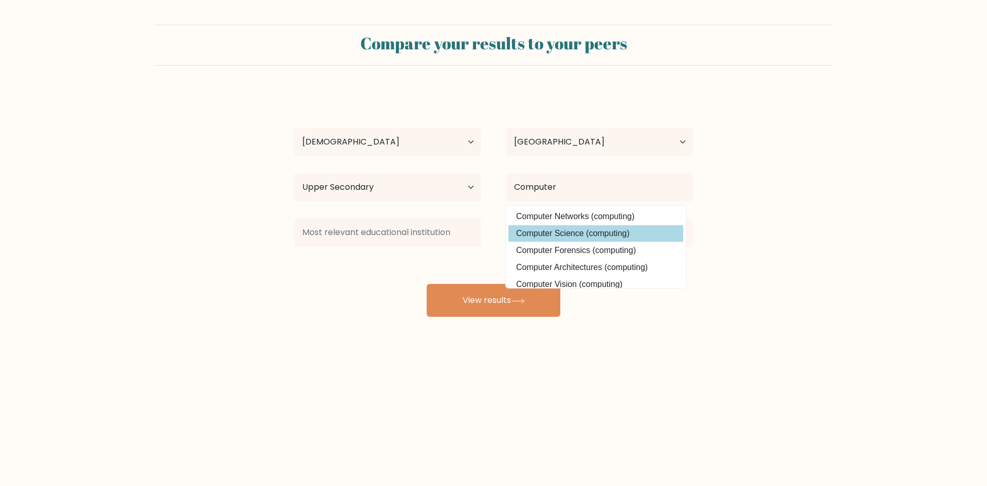
click at [595, 235] on option "Computer Science (computing)" at bounding box center [595, 233] width 175 height 16
type input "Computer Science"
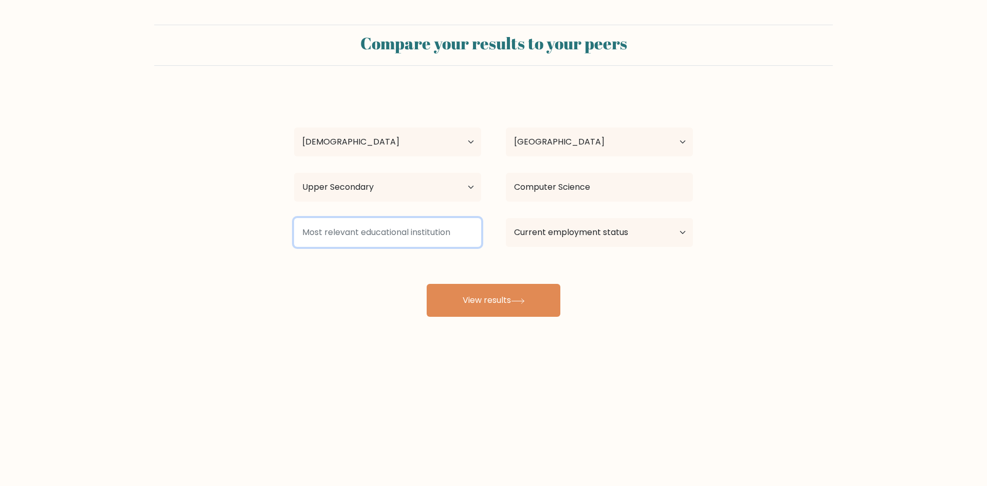
click at [418, 232] on input at bounding box center [387, 232] width 187 height 29
type input "d"
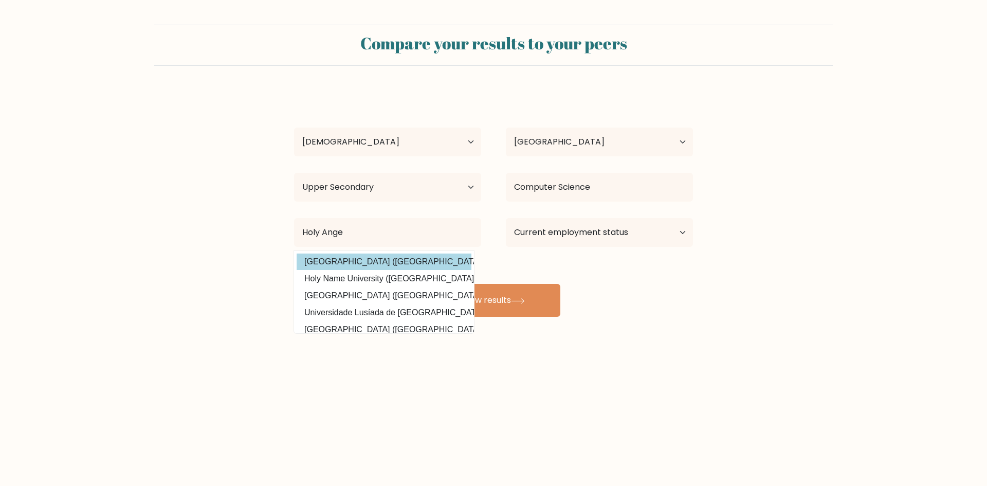
click at [369, 257] on option "Holy Angel University (Philippines)" at bounding box center [383, 261] width 175 height 16
type input "Holy Angel University"
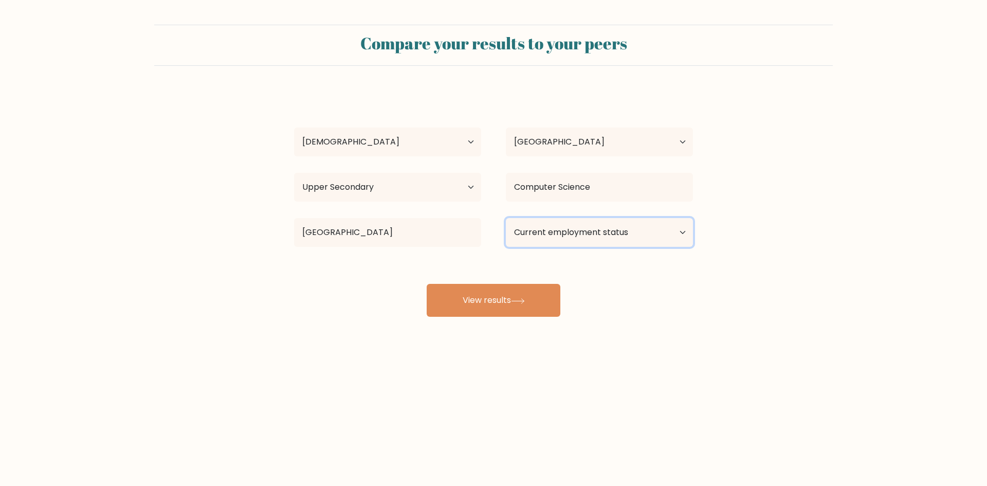
click at [578, 233] on select "Current employment status Employed Student Retired Other / prefer not to answer" at bounding box center [599, 232] width 187 height 29
select select "student"
click at [506, 218] on select "Current employment status Employed Student Retired Other / prefer not to answer" at bounding box center [599, 232] width 187 height 29
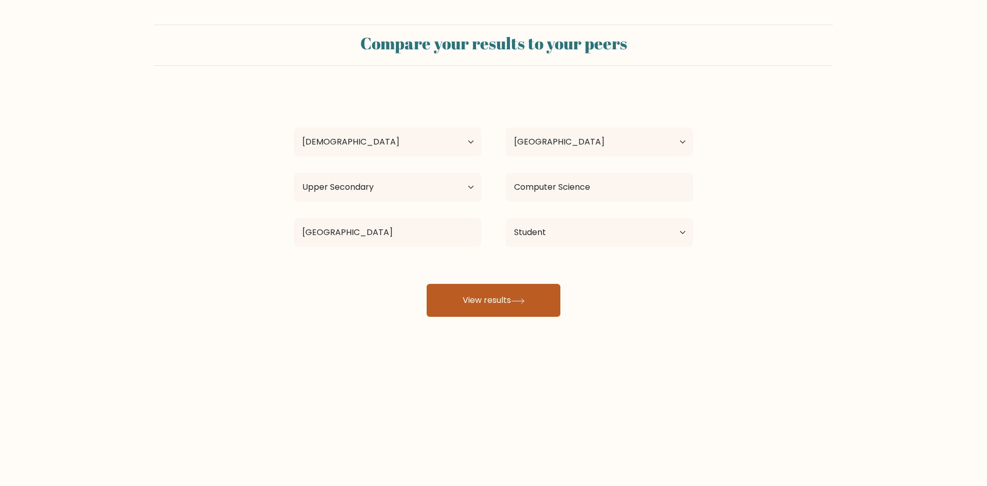
click at [535, 297] on button "View results" at bounding box center [493, 300] width 134 height 33
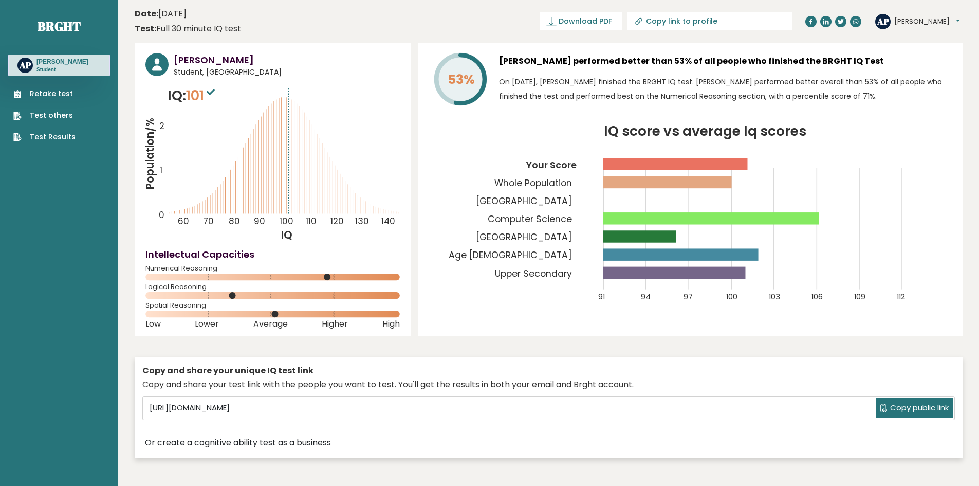
click at [276, 315] on circle at bounding box center [274, 313] width 7 height 7
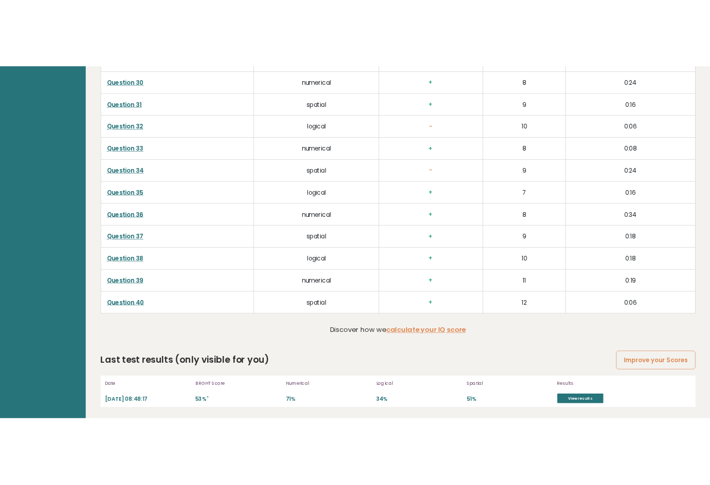
scroll to position [2534, 0]
